Goal: Information Seeking & Learning: Learn about a topic

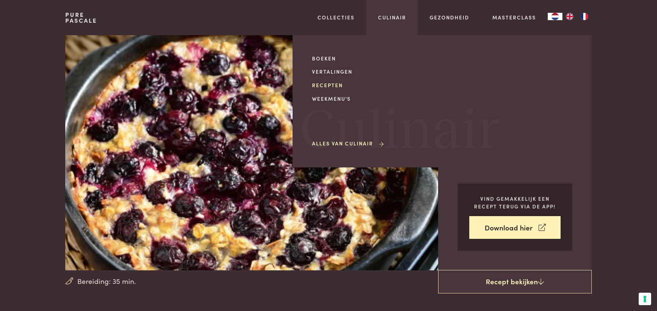
click at [332, 85] on link "Recepten" at bounding box center [374, 85] width 124 height 8
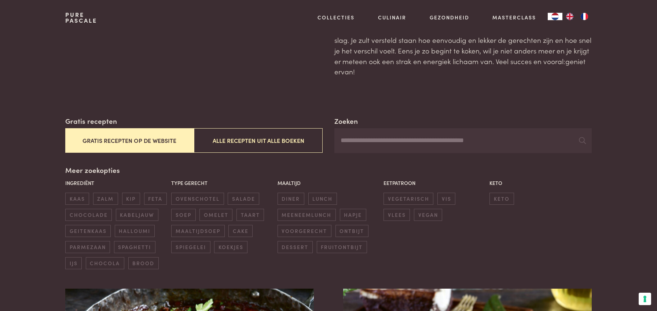
scroll to position [73, 0]
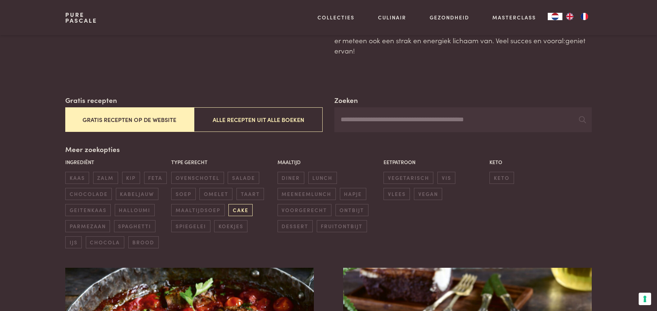
click at [250, 213] on span "cake" at bounding box center [240, 210] width 24 height 12
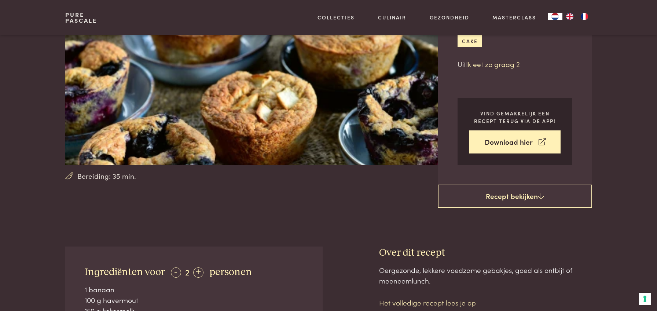
scroll to position [89, 0]
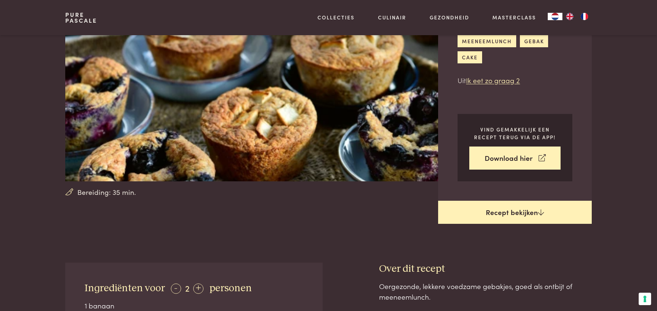
click at [483, 212] on link "Recept bekijken" at bounding box center [515, 212] width 154 height 23
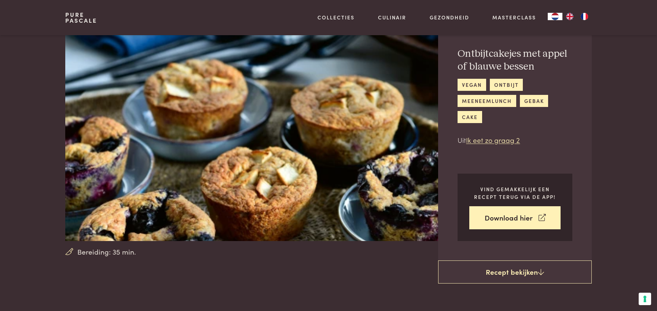
scroll to position [34, 0]
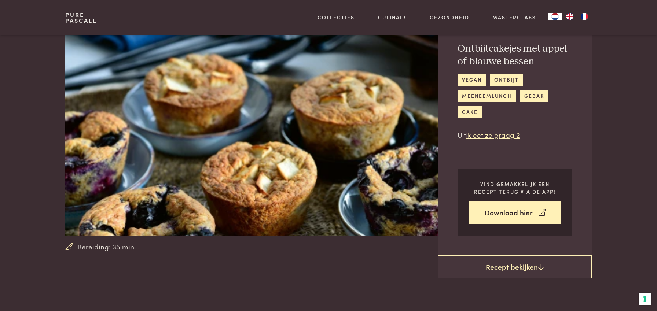
scroll to position [352, 0]
